Goal: Information Seeking & Learning: Learn about a topic

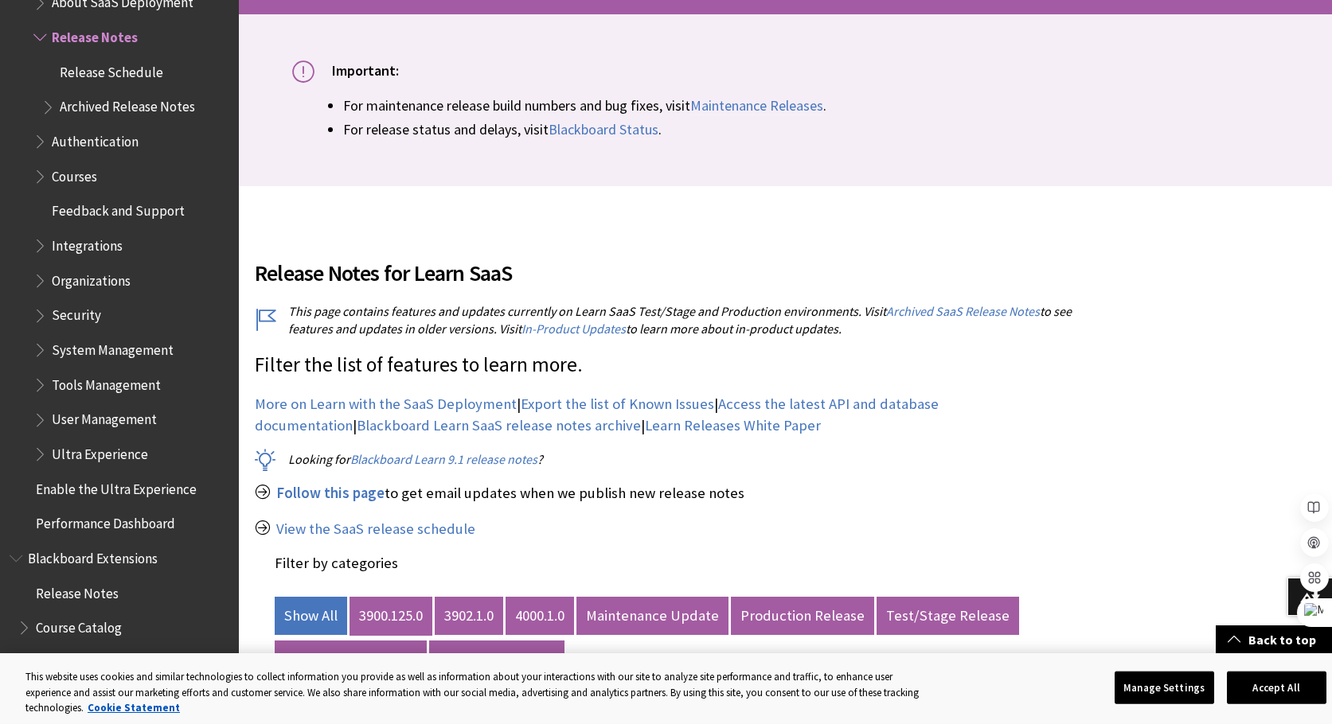
click at [388, 619] on link "3900.125.0" at bounding box center [390, 616] width 83 height 38
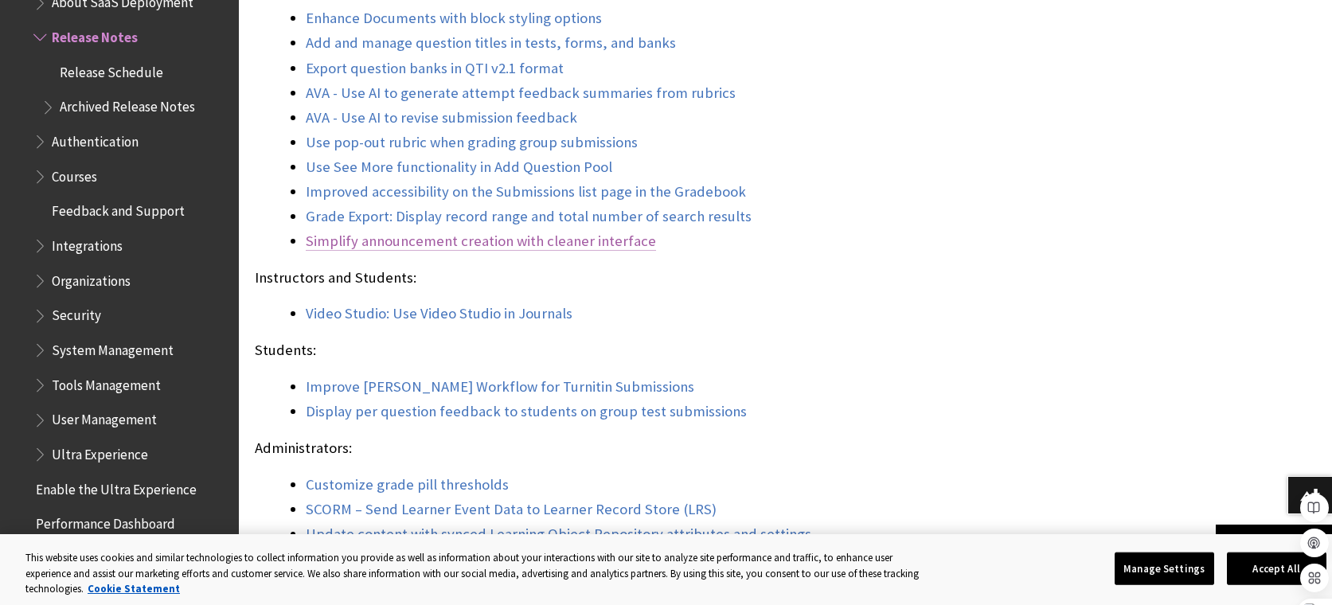
scroll to position [1592, 0]
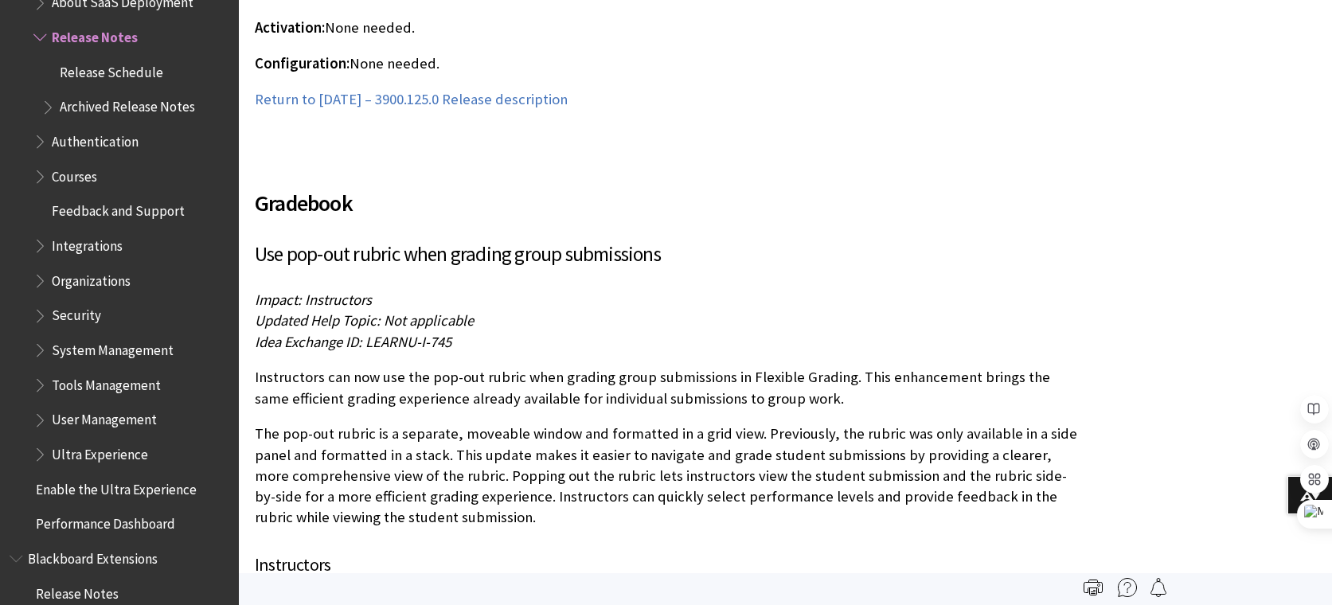
scroll to position [25056, 0]
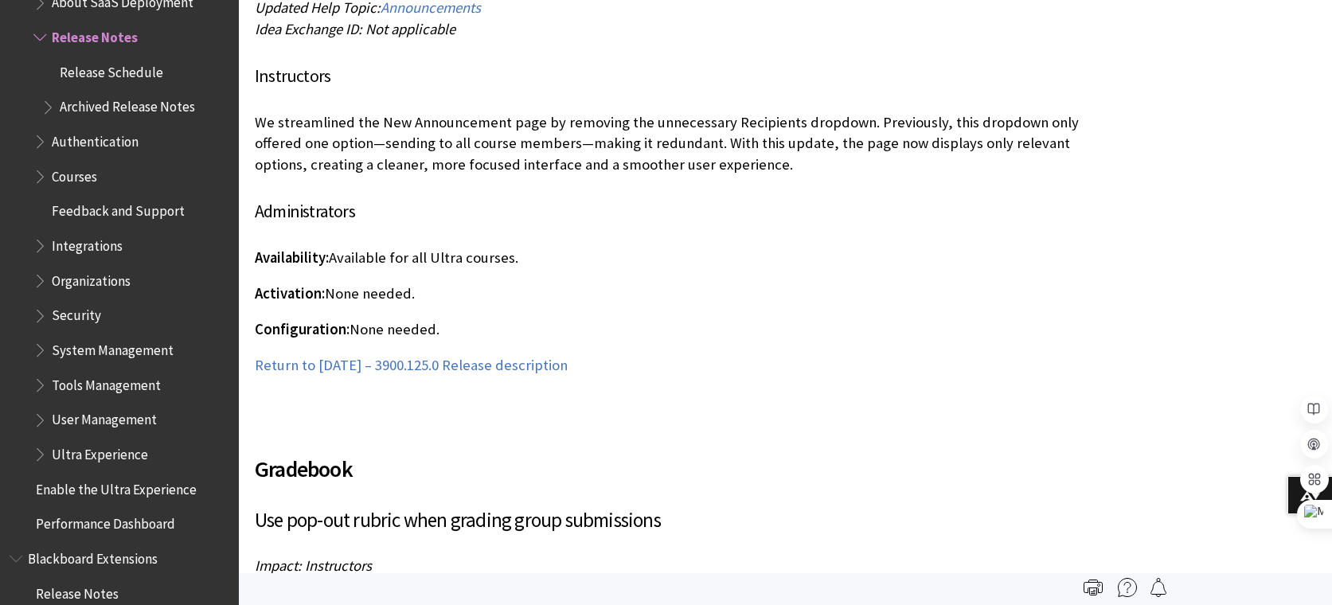
scroll to position [24896, 0]
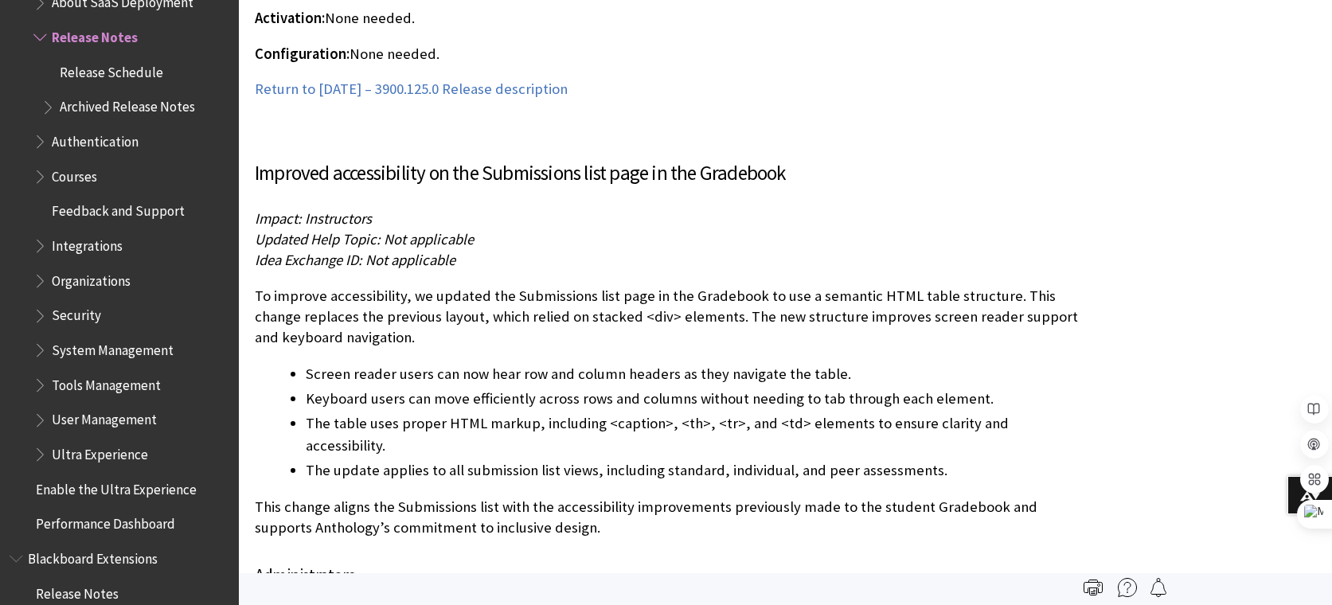
scroll to position [27873, 0]
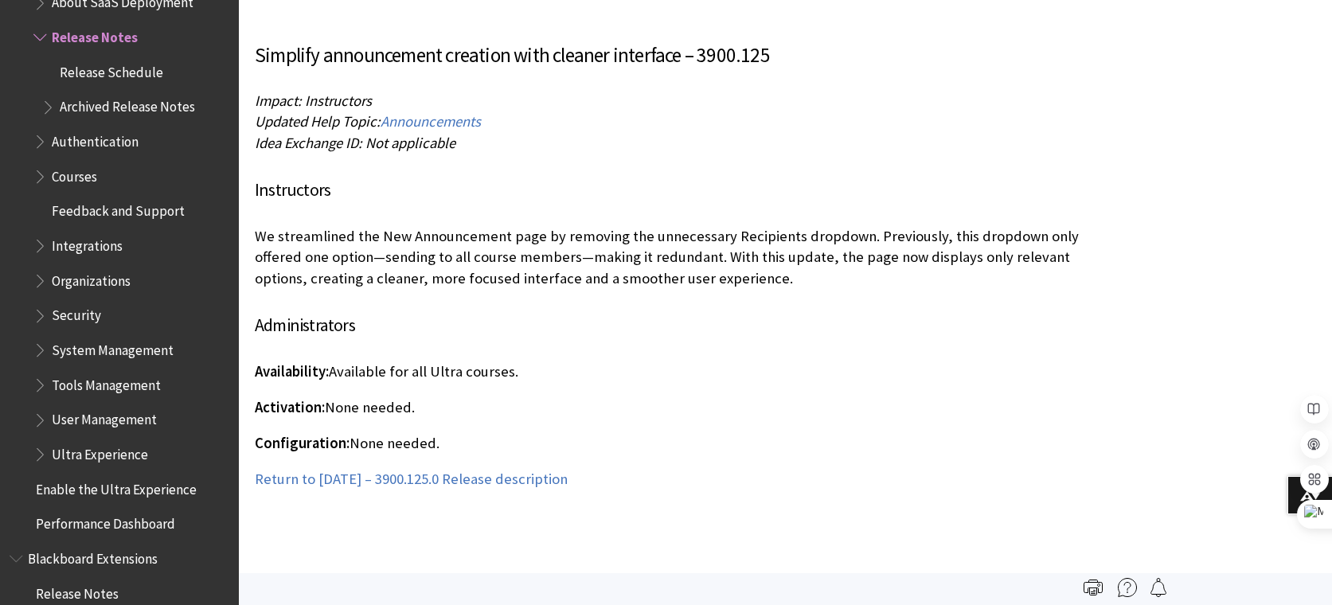
scroll to position [24470, 0]
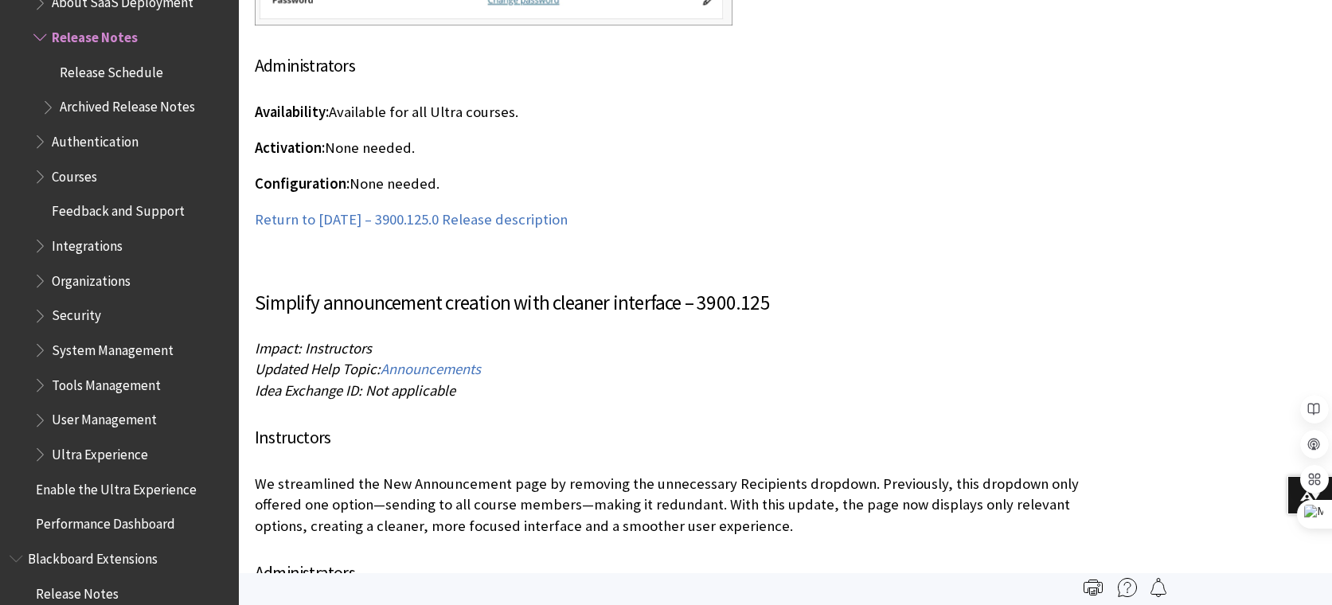
click at [887, 560] on h4 "Administrators" at bounding box center [667, 573] width 825 height 26
drag, startPoint x: 803, startPoint y: 376, endPoint x: 246, endPoint y: 339, distance: 558.4
copy p "We streamlined the New Announcement page by removing the unnecessary Recipients…"
